Goal: Navigation & Orientation: Find specific page/section

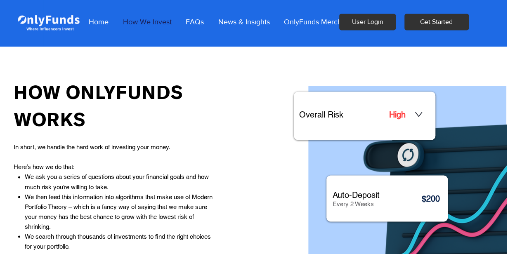
scroll to position [569, 16]
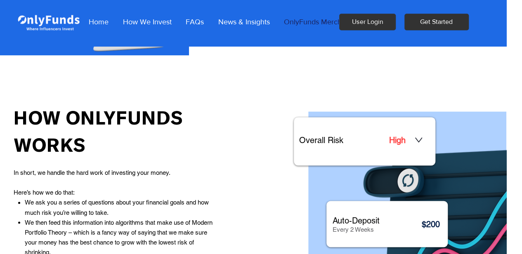
click at [289, 20] on p "OnlyFunds Merch" at bounding box center [312, 22] width 66 height 21
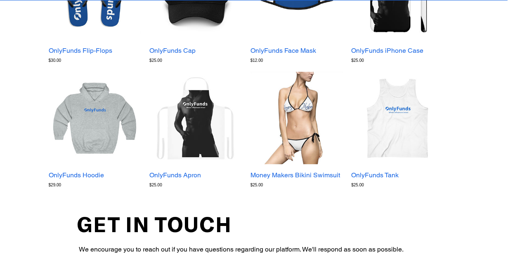
scroll to position [0, 15]
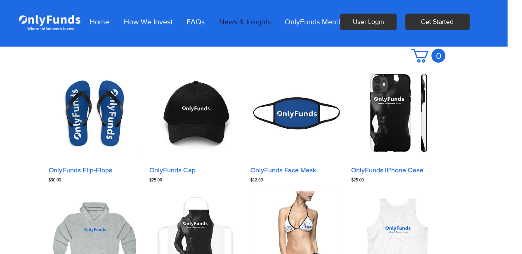
click at [248, 19] on p "News & Insights" at bounding box center [245, 22] width 60 height 21
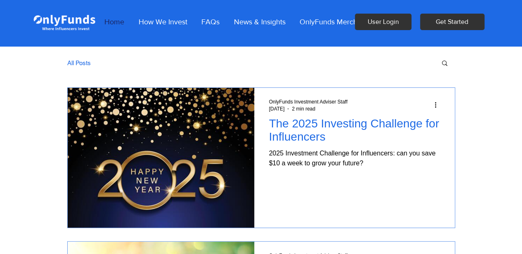
click at [106, 21] on p "Home" at bounding box center [114, 22] width 28 height 21
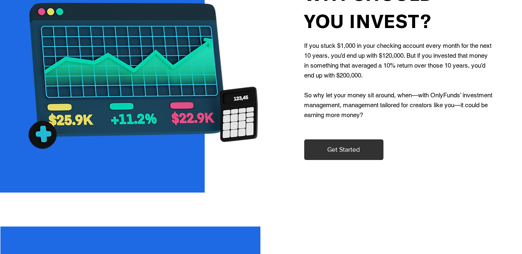
scroll to position [989, 0]
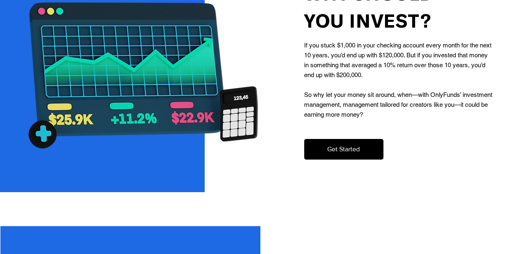
click at [319, 148] on button "Get Started" at bounding box center [343, 149] width 79 height 21
